Goal: Find specific page/section: Find specific page/section

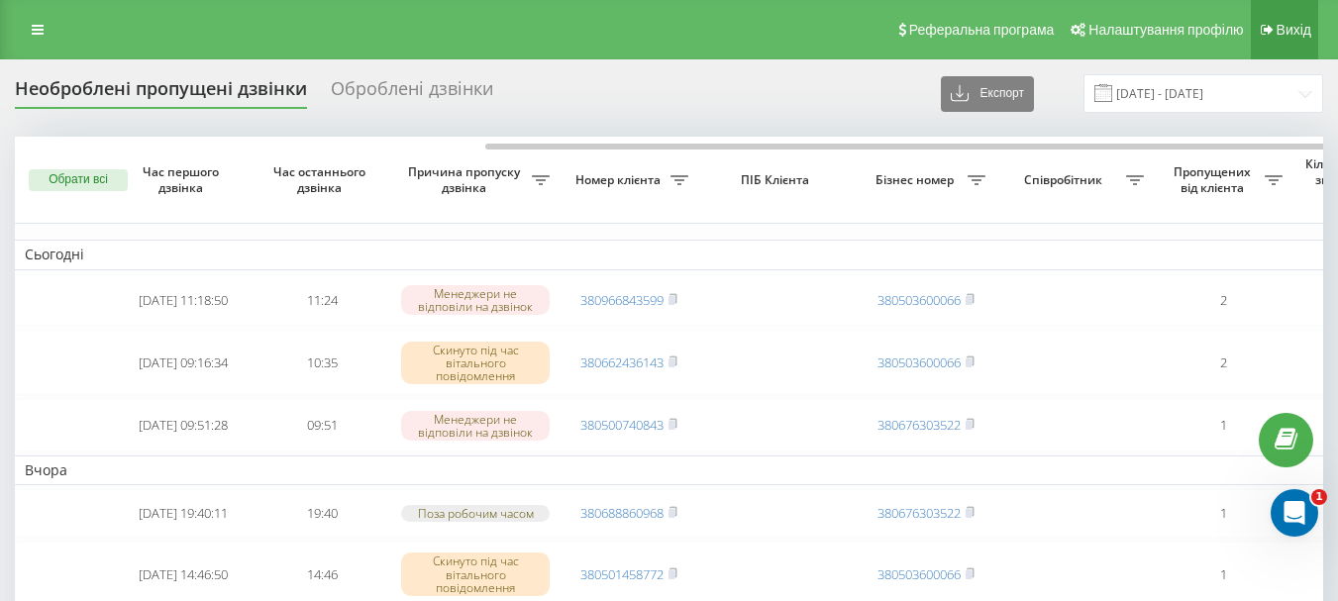
scroll to position [0, 283]
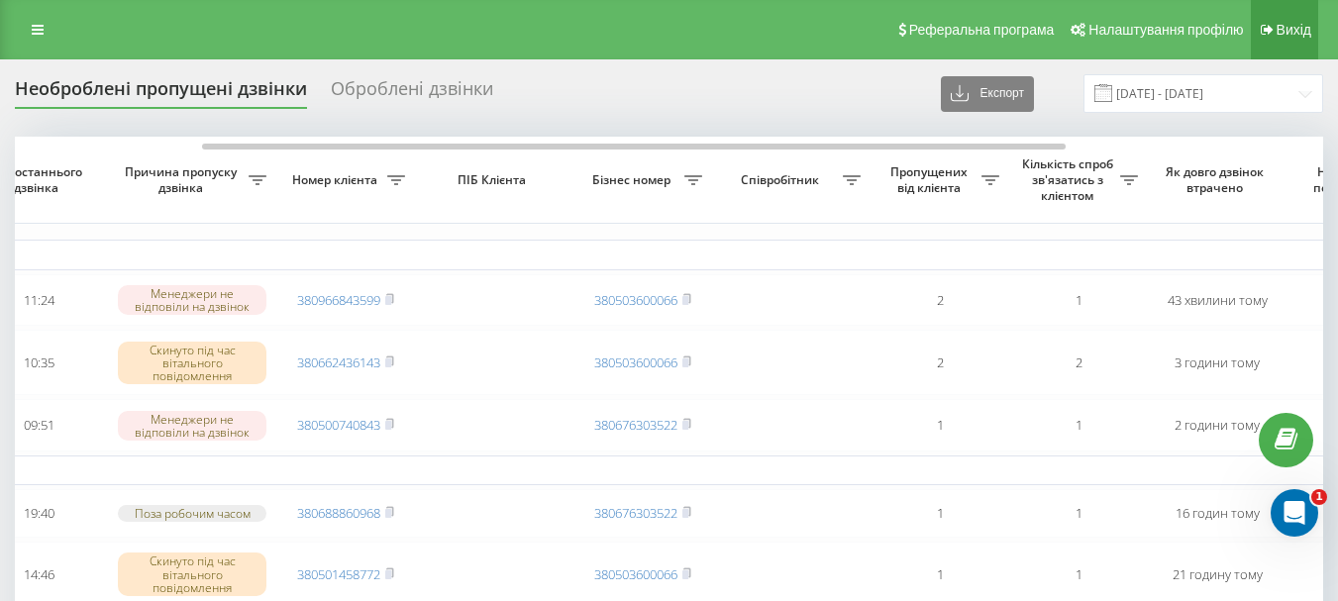
click at [1296, 22] on span "Вихід" at bounding box center [1293, 30] width 35 height 16
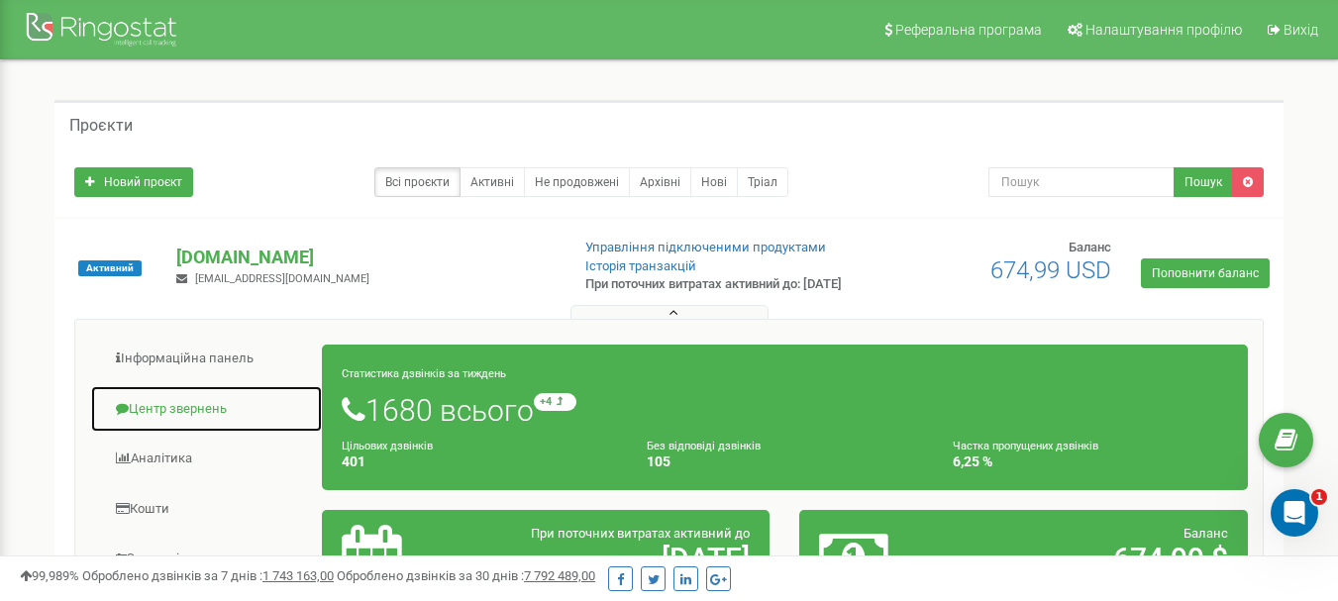
click at [183, 419] on link "Центр звернень" at bounding box center [206, 409] width 233 height 49
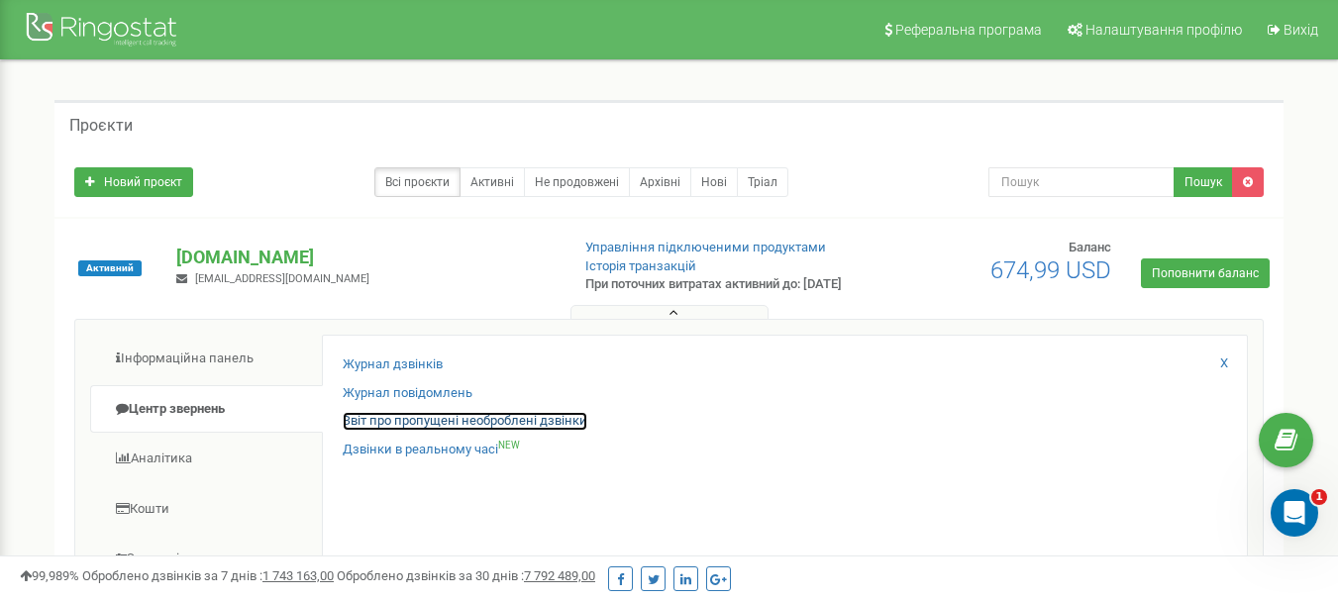
click at [457, 431] on link "Звіт про пропущені необроблені дзвінки" at bounding box center [465, 421] width 245 height 19
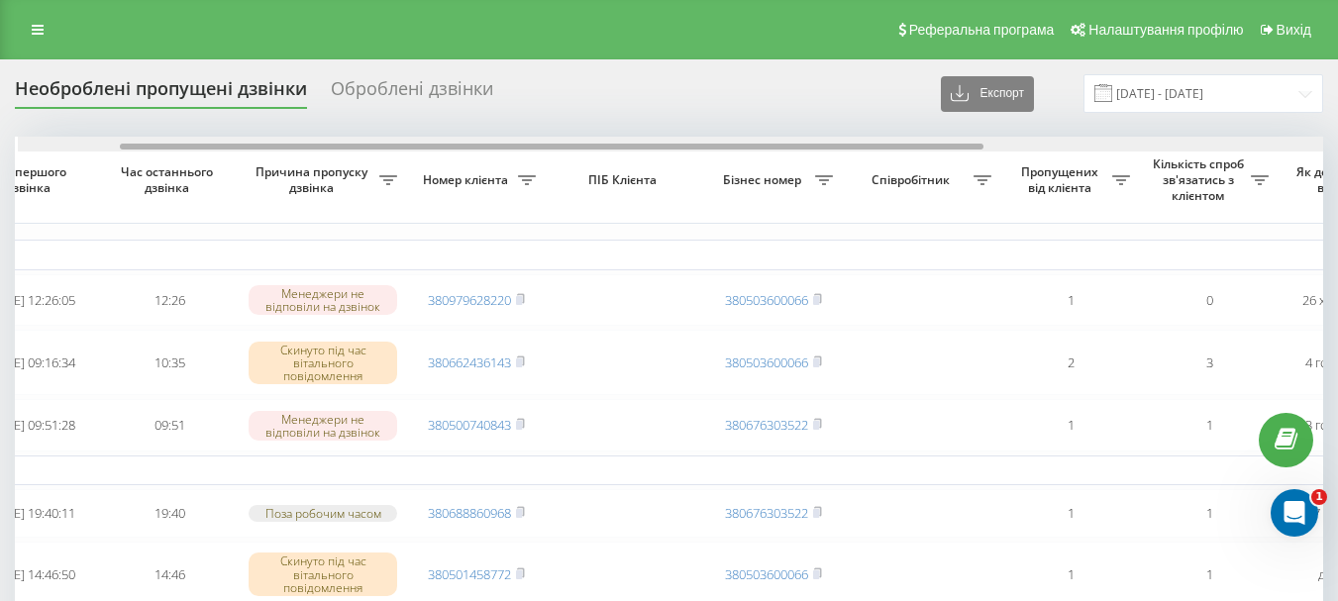
scroll to position [0, 155]
drag, startPoint x: 621, startPoint y: 145, endPoint x: 724, endPoint y: 140, distance: 103.1
click at [724, 140] on div at bounding box center [669, 144] width 1308 height 15
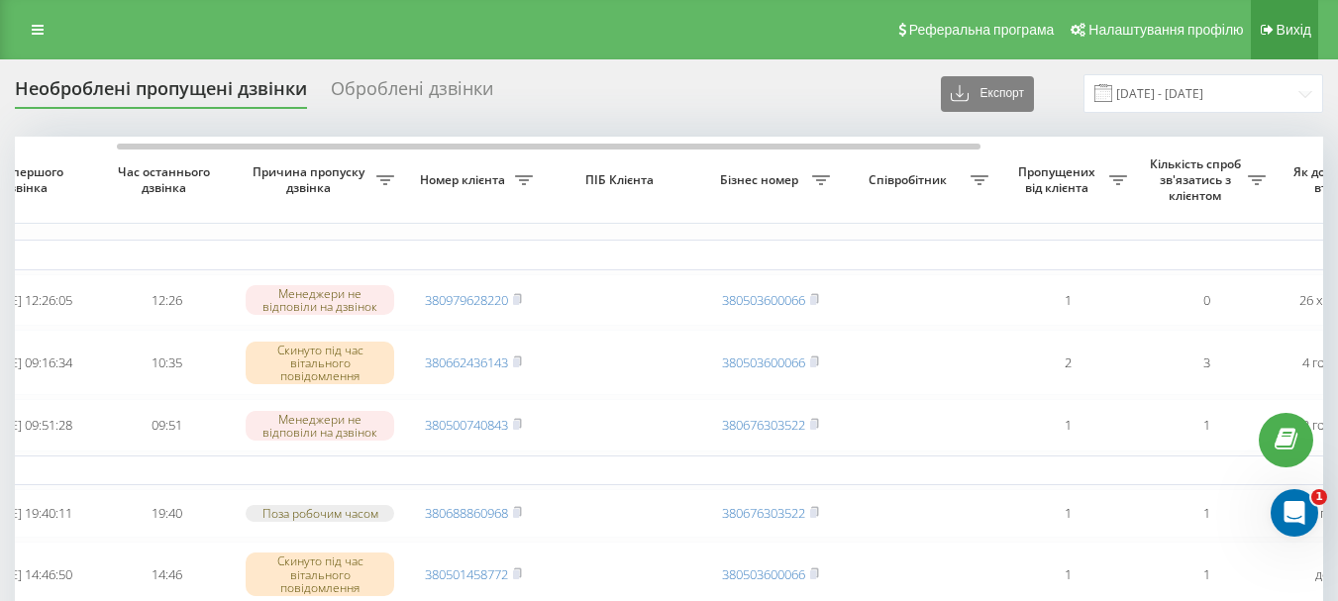
click at [1301, 22] on span "Вихід" at bounding box center [1293, 30] width 35 height 16
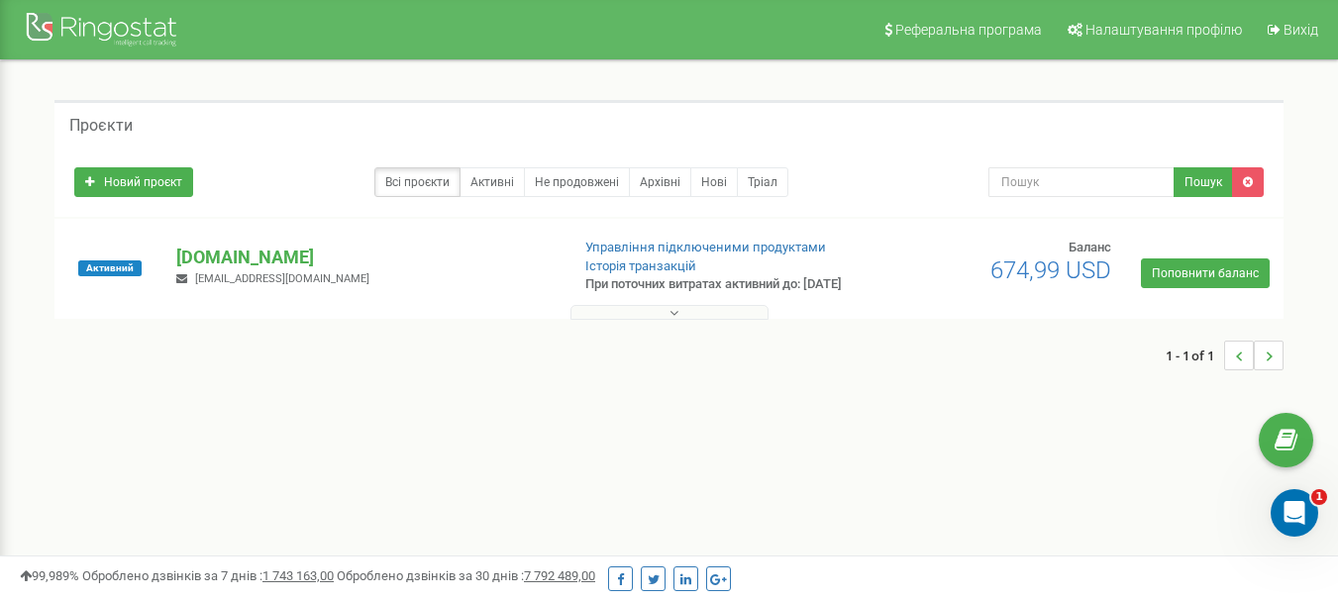
click at [676, 320] on icon at bounding box center [673, 313] width 9 height 14
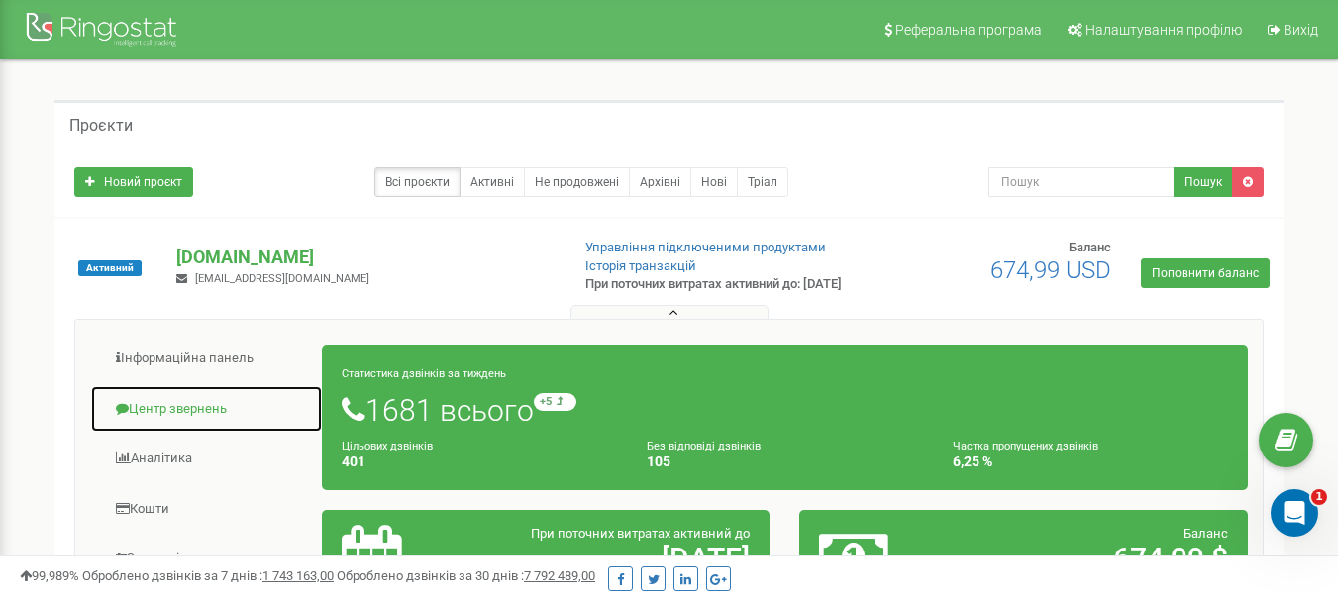
click at [183, 422] on link "Центр звернень" at bounding box center [206, 409] width 233 height 49
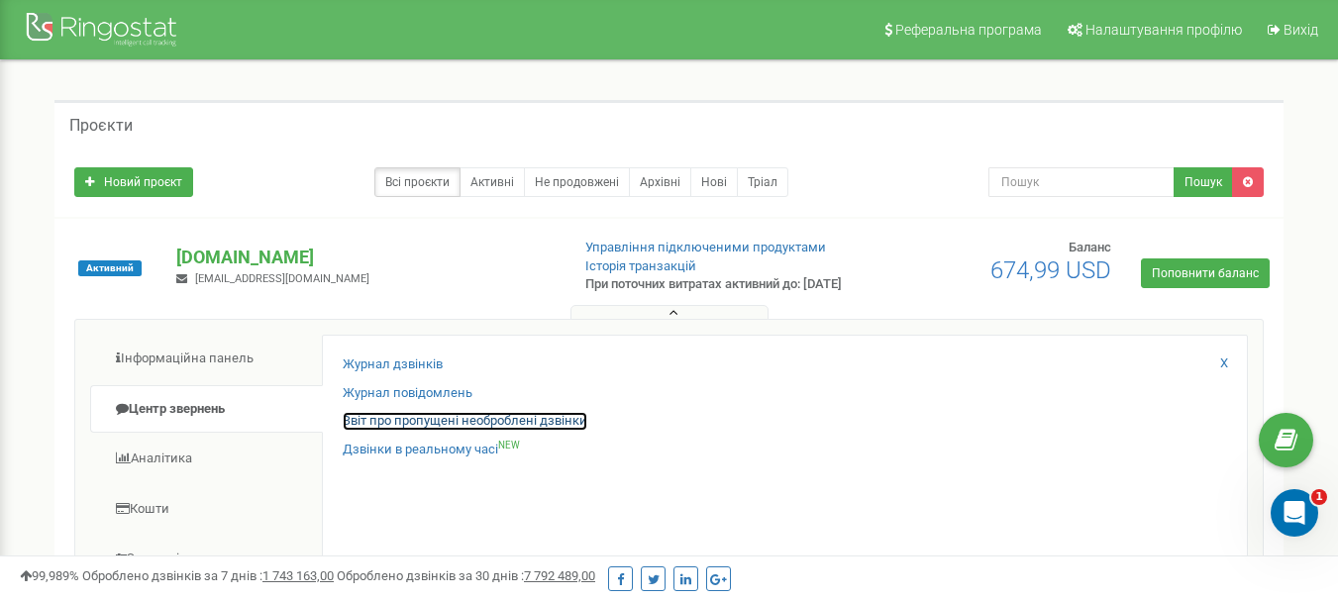
click at [474, 431] on link "Звіт про пропущені необроблені дзвінки" at bounding box center [465, 421] width 245 height 19
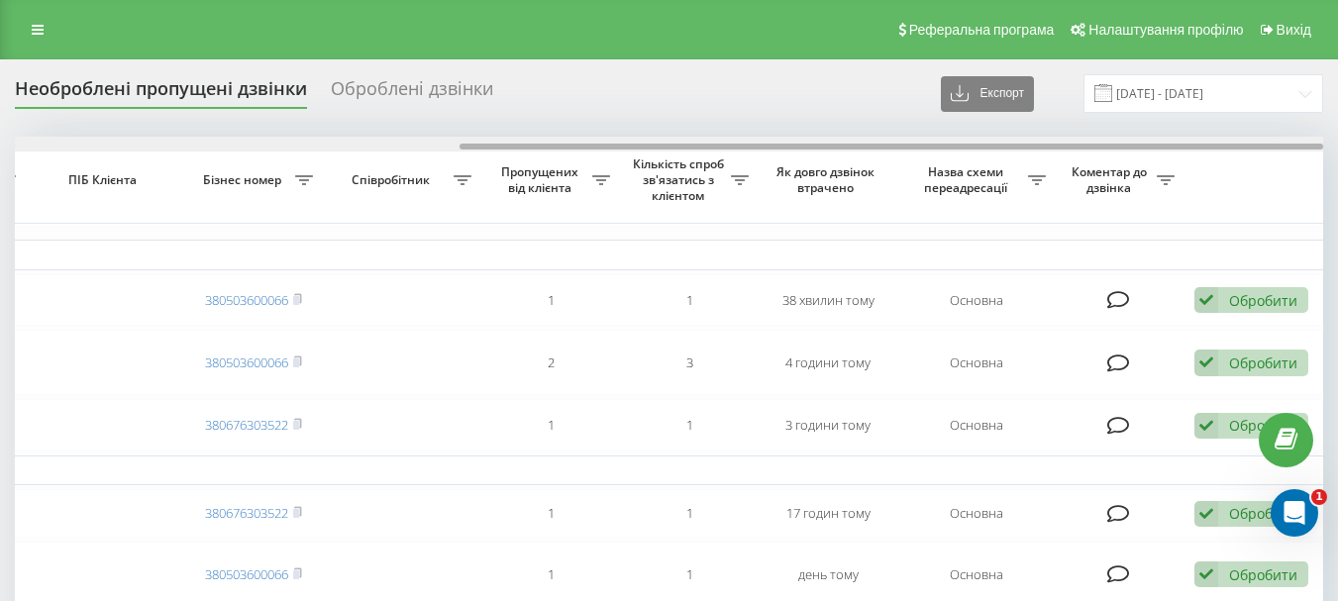
drag, startPoint x: 0, startPoint y: 0, endPoint x: 518, endPoint y: 148, distance: 538.5
click at [518, 148] on div at bounding box center [669, 144] width 1308 height 15
drag, startPoint x: 617, startPoint y: 141, endPoint x: 368, endPoint y: 139, distance: 248.6
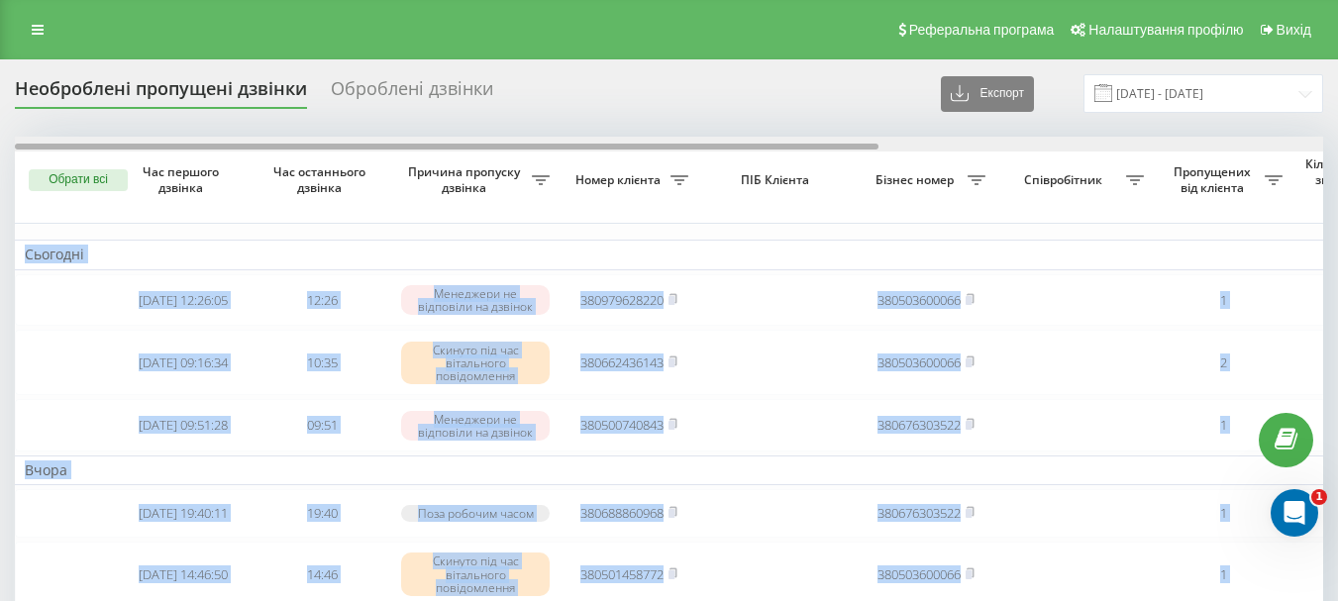
drag, startPoint x: 472, startPoint y: 150, endPoint x: 0, endPoint y: 95, distance: 475.5
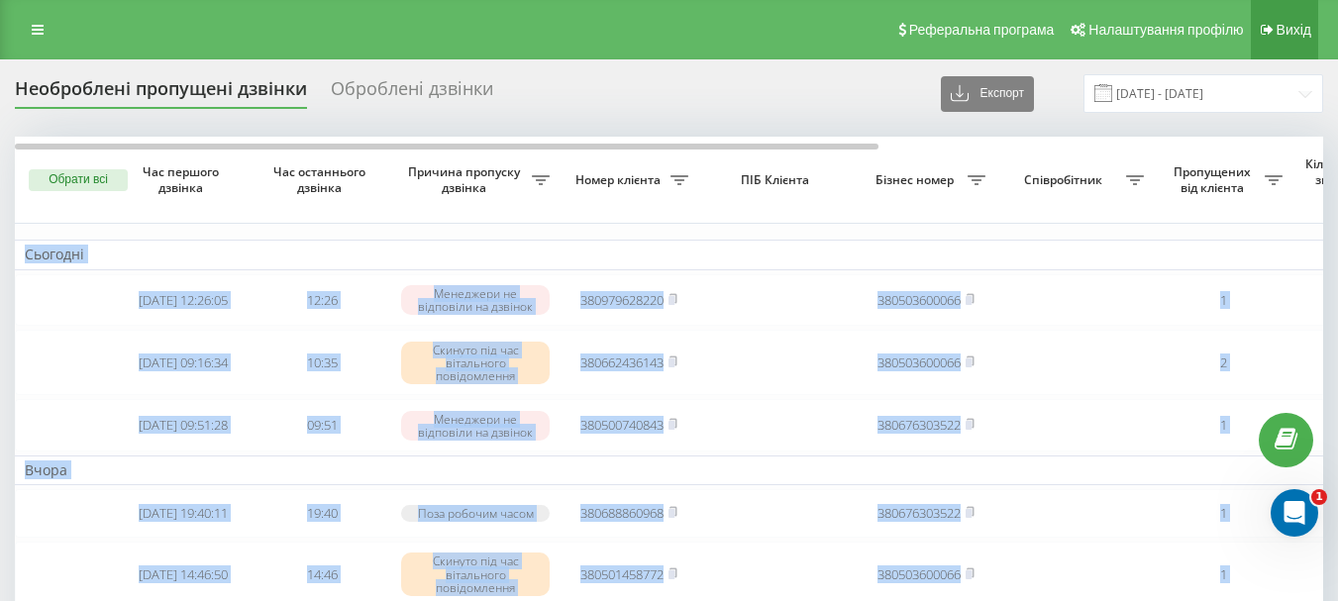
click at [1306, 13] on link "Вихід" at bounding box center [1284, 29] width 67 height 59
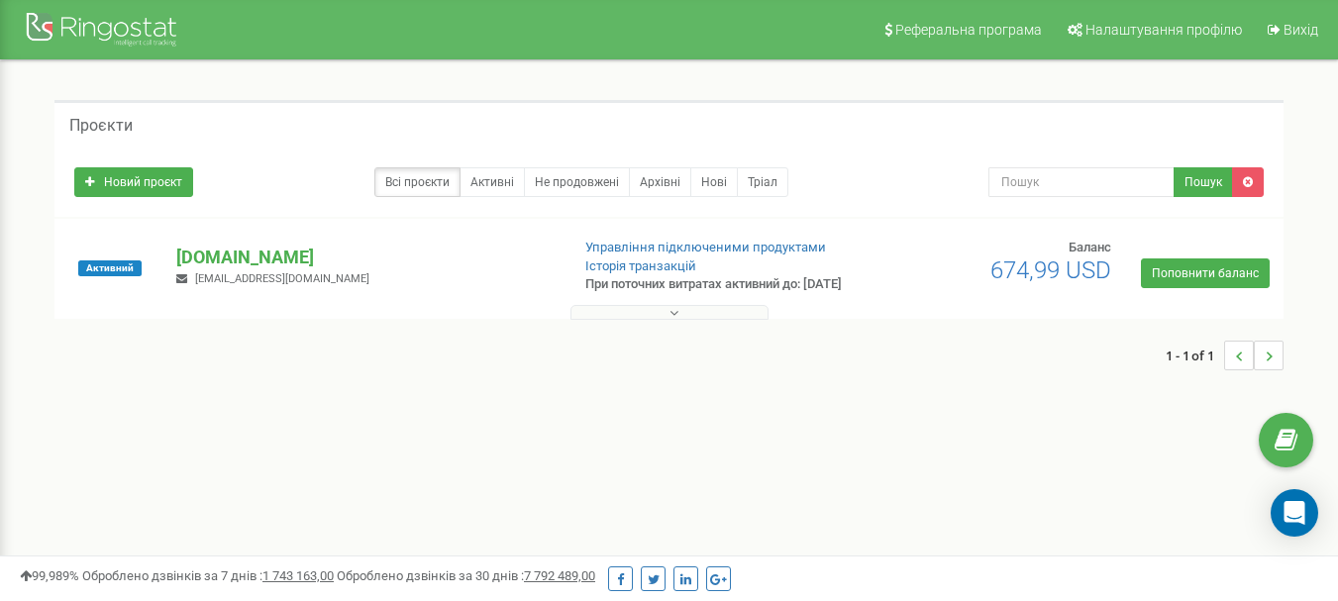
click at [671, 320] on icon at bounding box center [673, 313] width 9 height 14
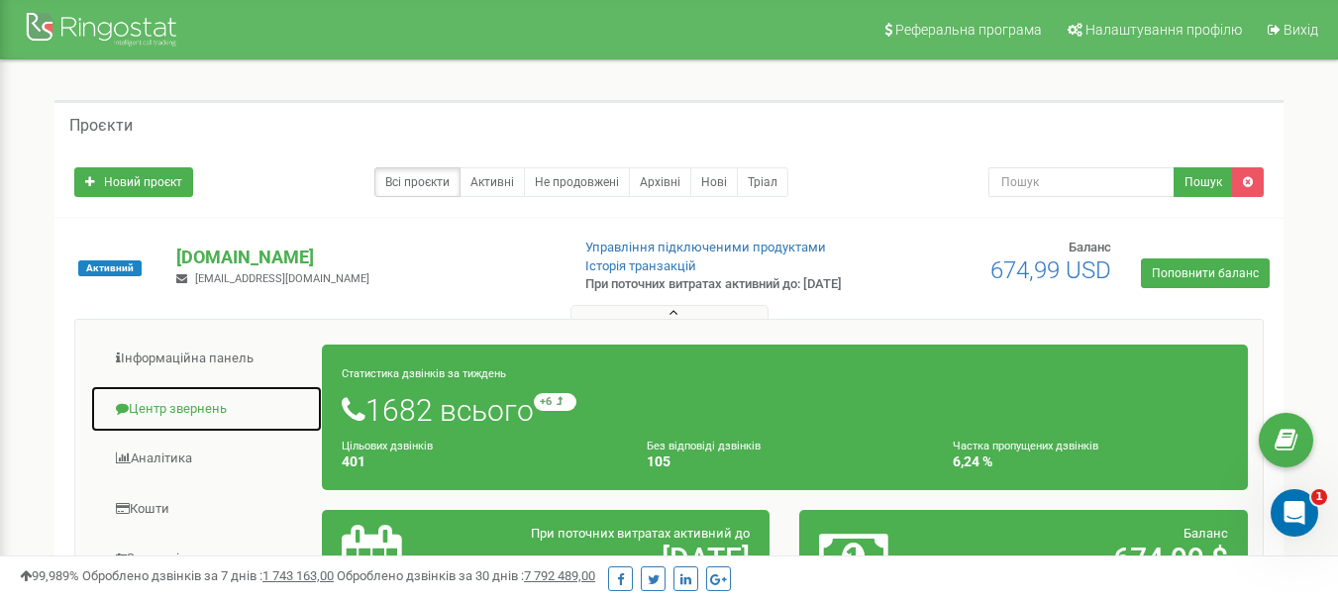
drag, startPoint x: 237, startPoint y: 426, endPoint x: 259, endPoint y: 437, distance: 25.2
click at [237, 426] on link "Центр звернень" at bounding box center [206, 409] width 233 height 49
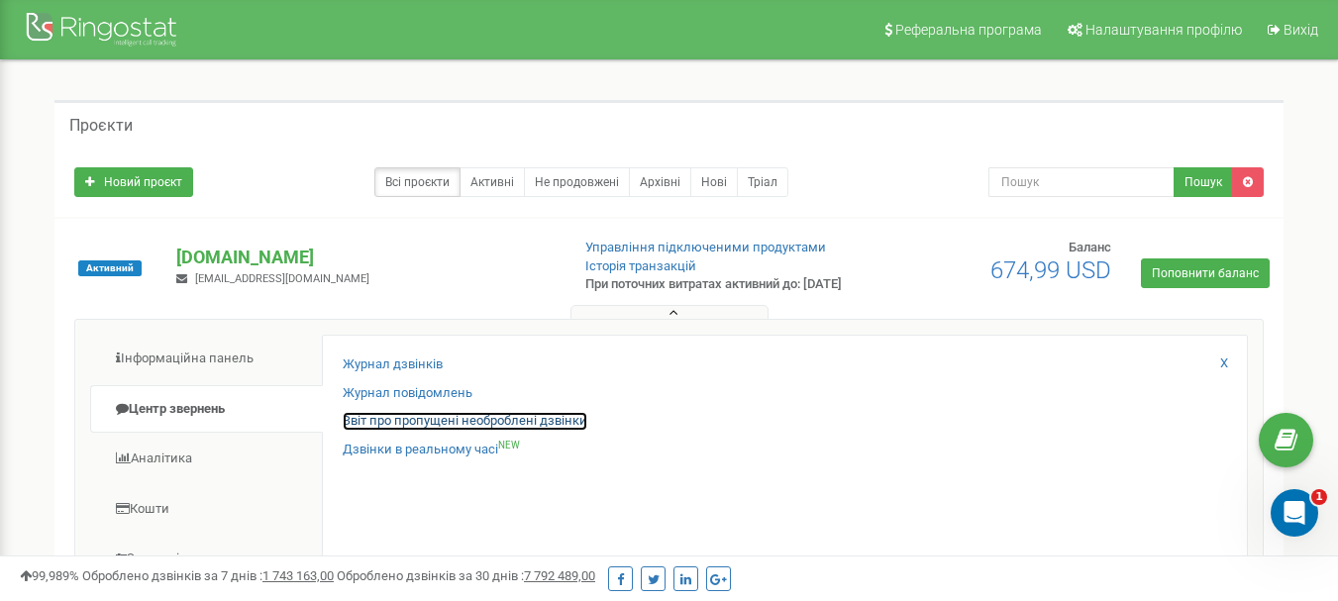
click at [490, 431] on link "Звіт про пропущені необроблені дзвінки" at bounding box center [465, 421] width 245 height 19
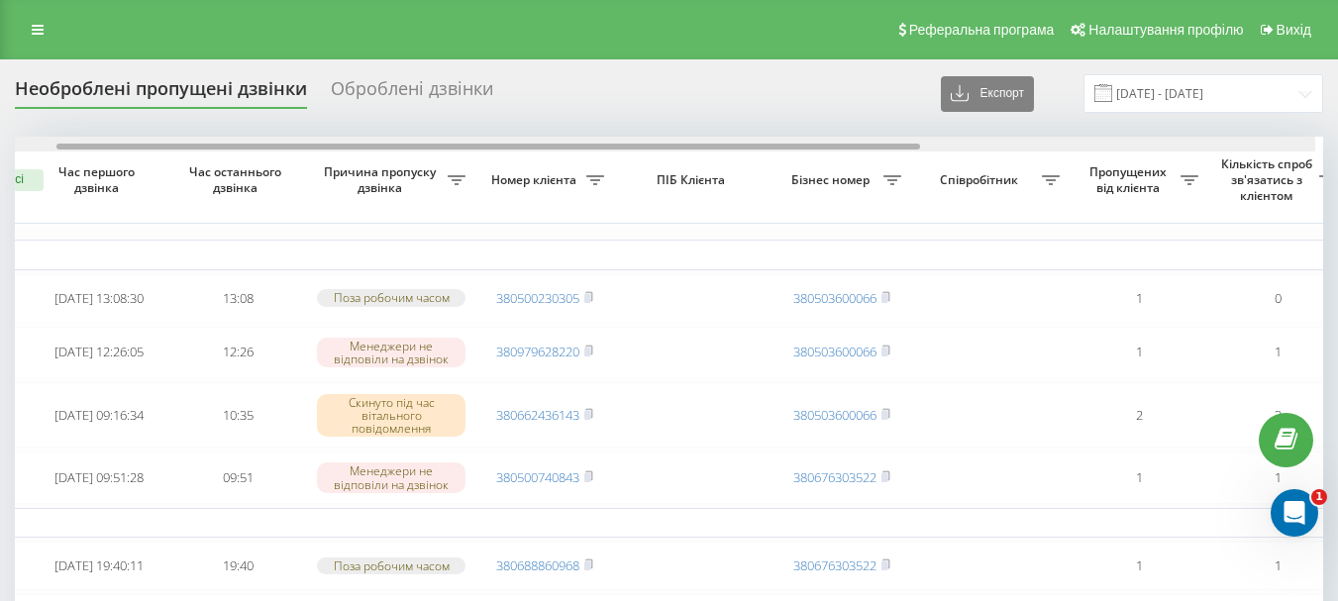
scroll to position [0, 97]
drag, startPoint x: 839, startPoint y: 146, endPoint x: 763, endPoint y: 123, distance: 78.6
click at [885, 151] on div at bounding box center [664, 144] width 1308 height 15
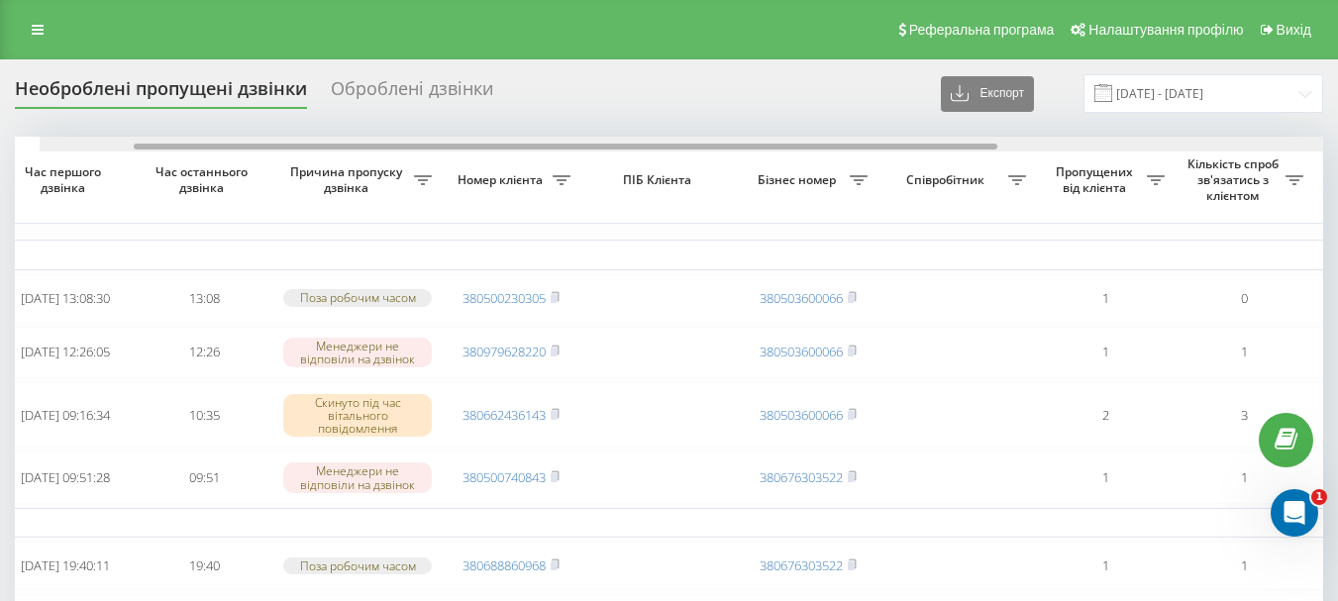
scroll to position [0, 0]
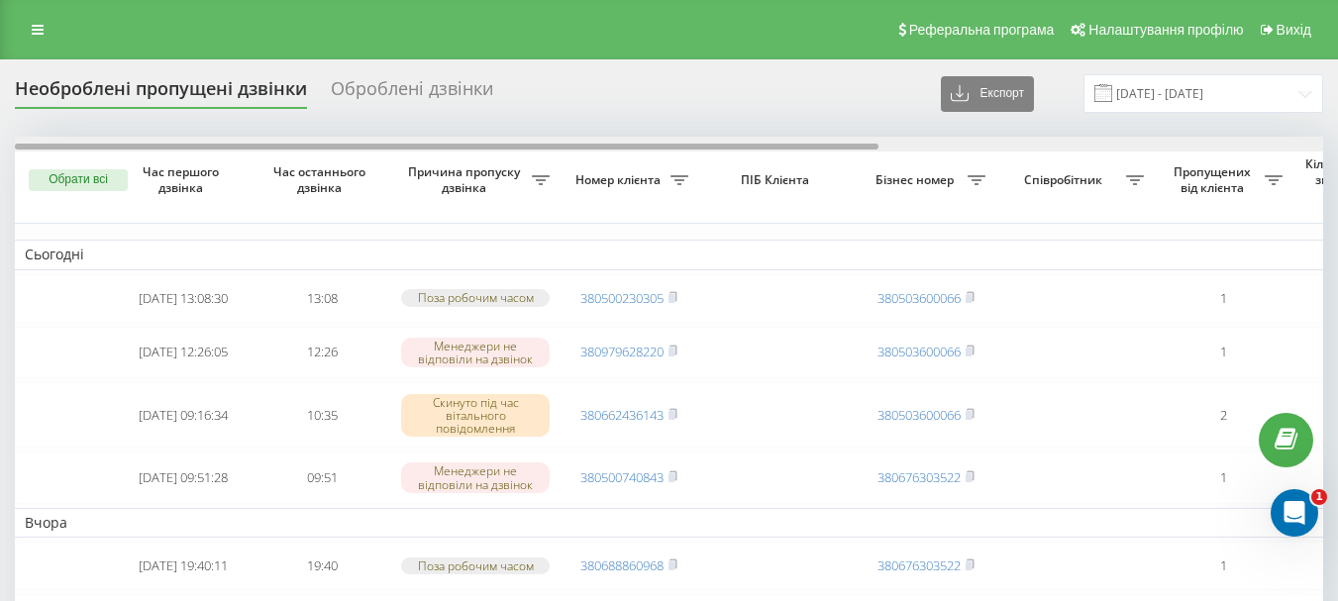
drag, startPoint x: 918, startPoint y: 148, endPoint x: 483, endPoint y: 111, distance: 436.3
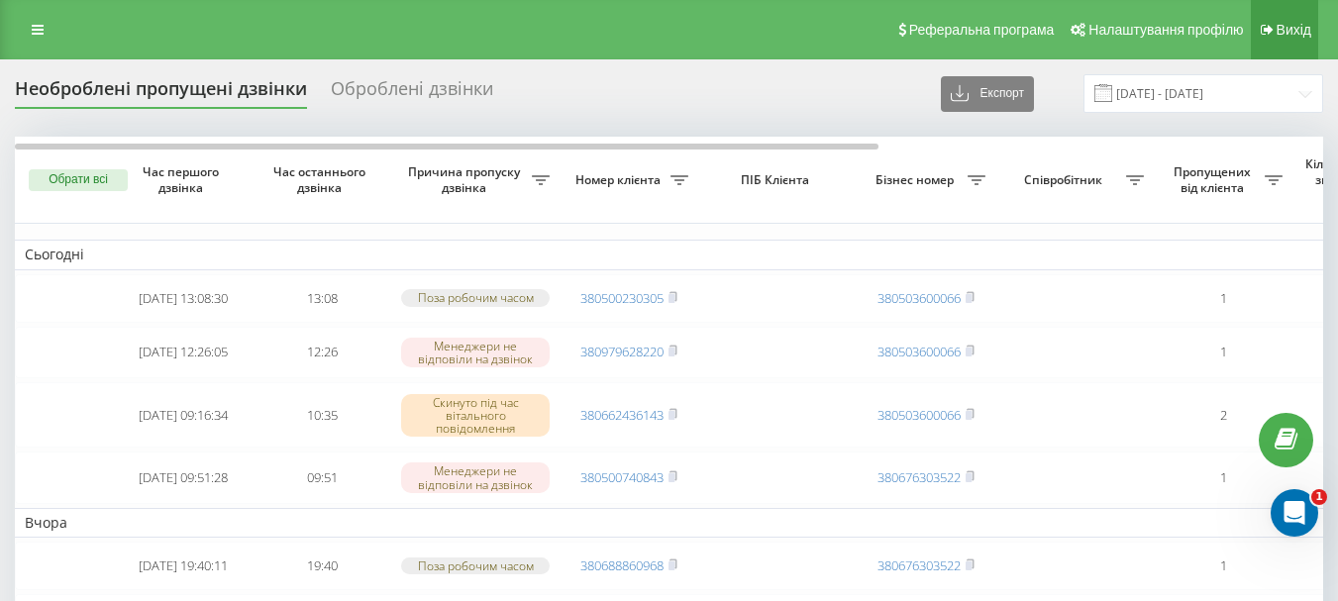
click at [1279, 33] on span "Вихід" at bounding box center [1293, 30] width 35 height 16
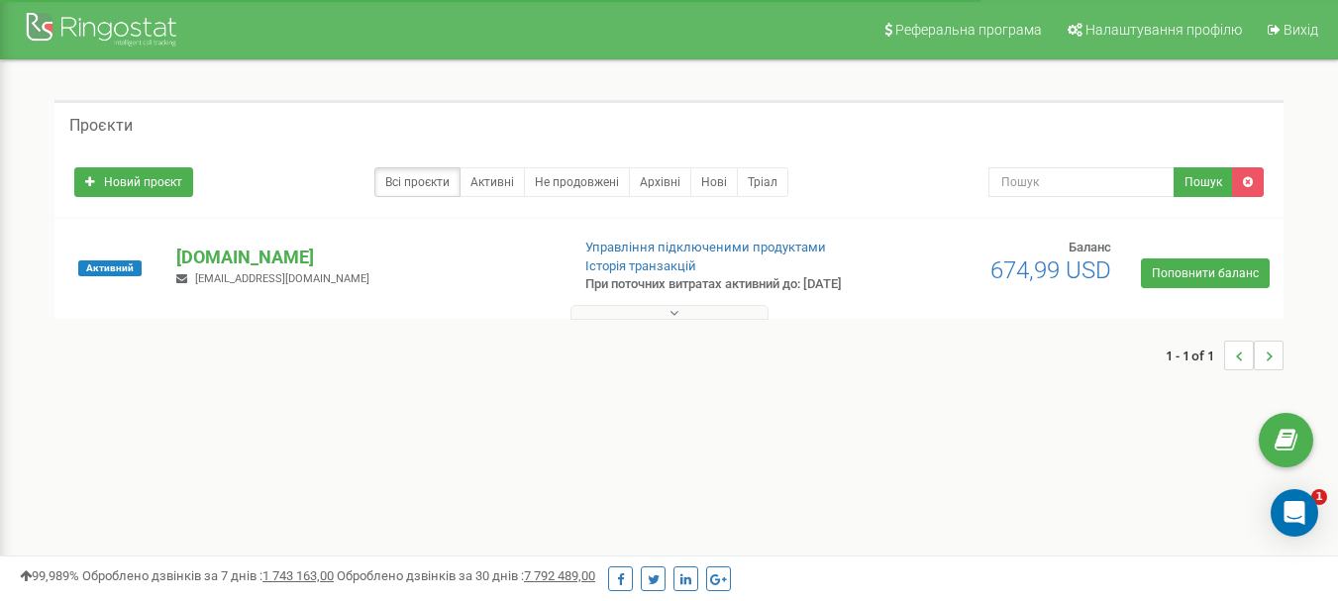
drag, startPoint x: 0, startPoint y: 0, endPoint x: 674, endPoint y: 328, distance: 749.8
click at [674, 320] on icon at bounding box center [673, 313] width 9 height 14
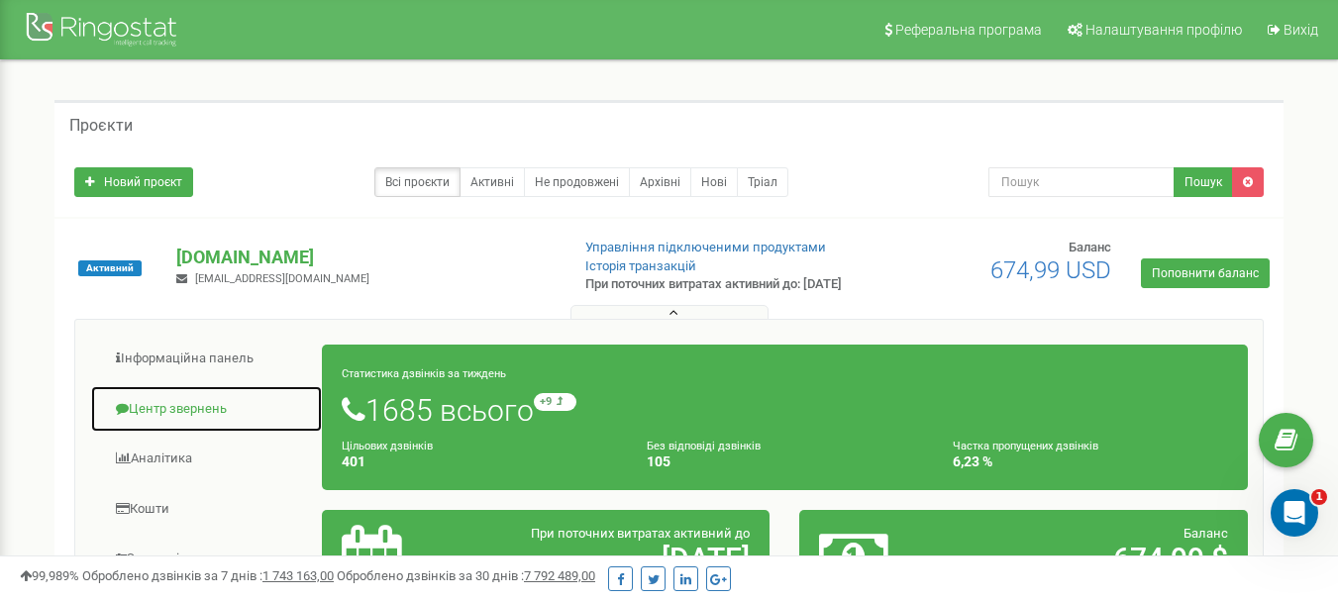
click at [244, 413] on link "Центр звернень" at bounding box center [206, 409] width 233 height 49
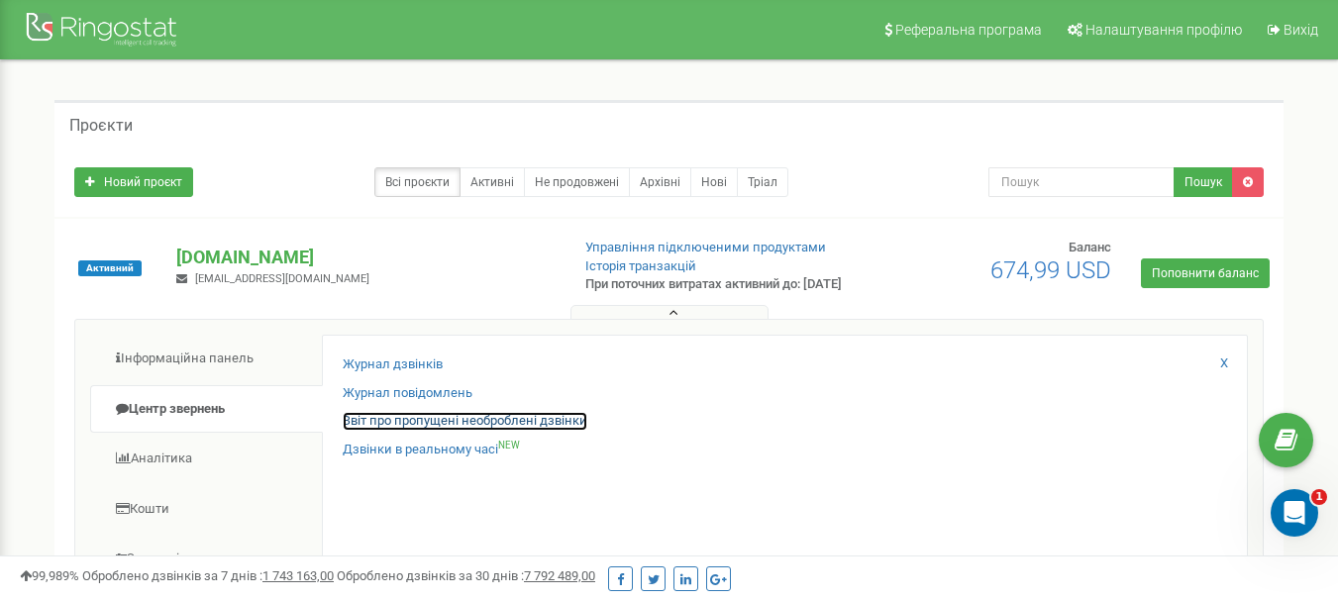
click at [526, 431] on link "Звіт про пропущені необроблені дзвінки" at bounding box center [465, 421] width 245 height 19
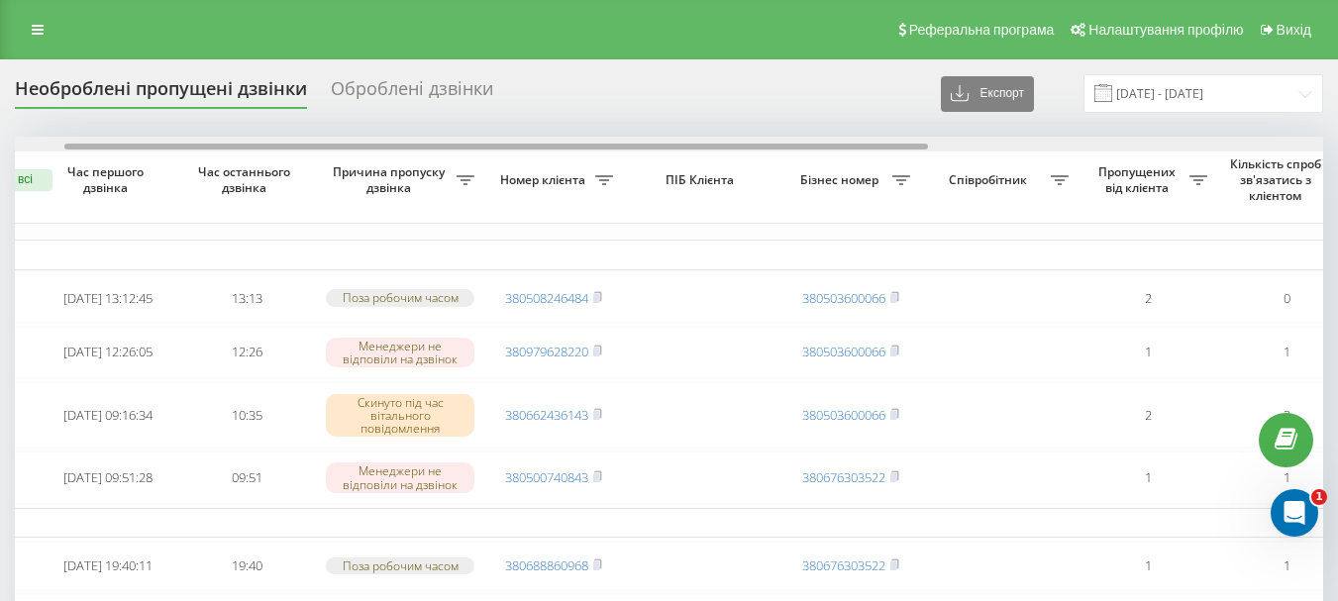
scroll to position [0, 106]
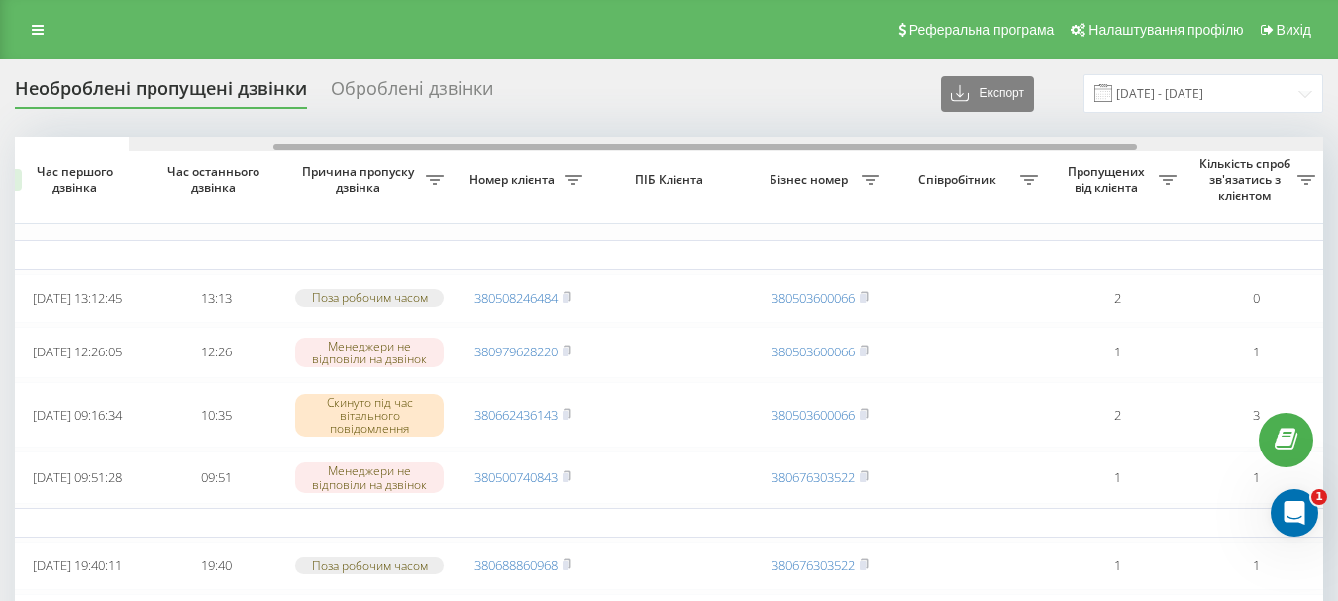
drag, startPoint x: 833, startPoint y: 150, endPoint x: 1012, endPoint y: 123, distance: 181.2
